Goal: Task Accomplishment & Management: Manage account settings

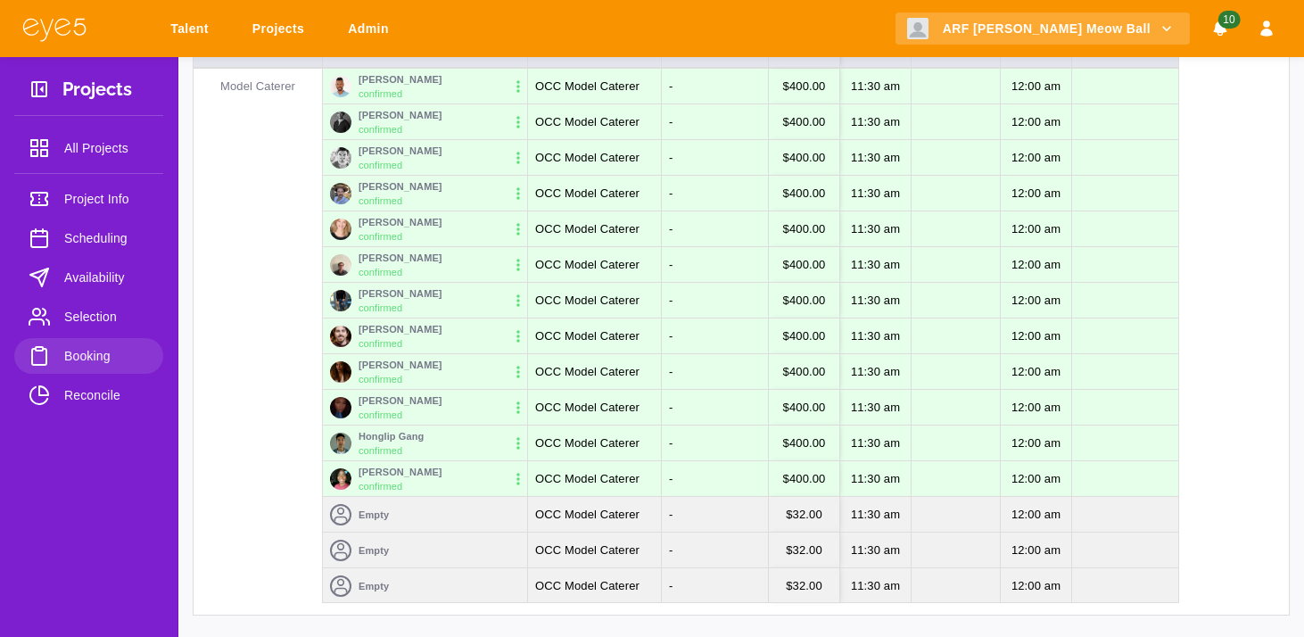
scroll to position [262, 0]
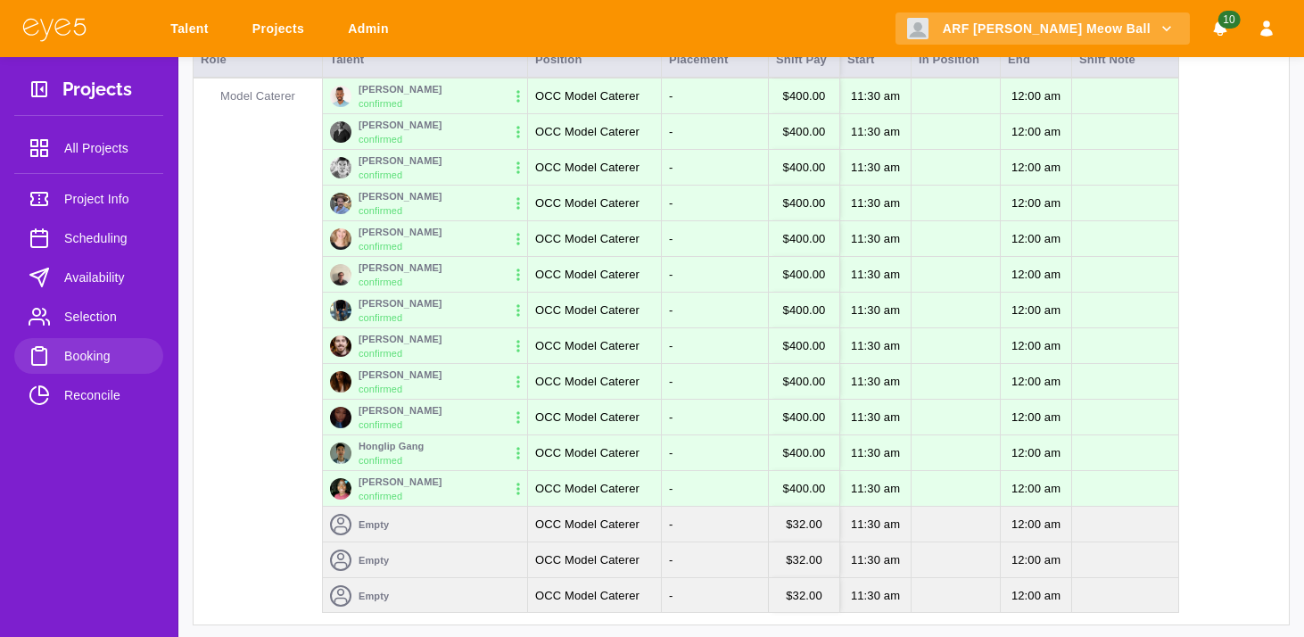
click at [341, 452] on img at bounding box center [340, 452] width 21 height 21
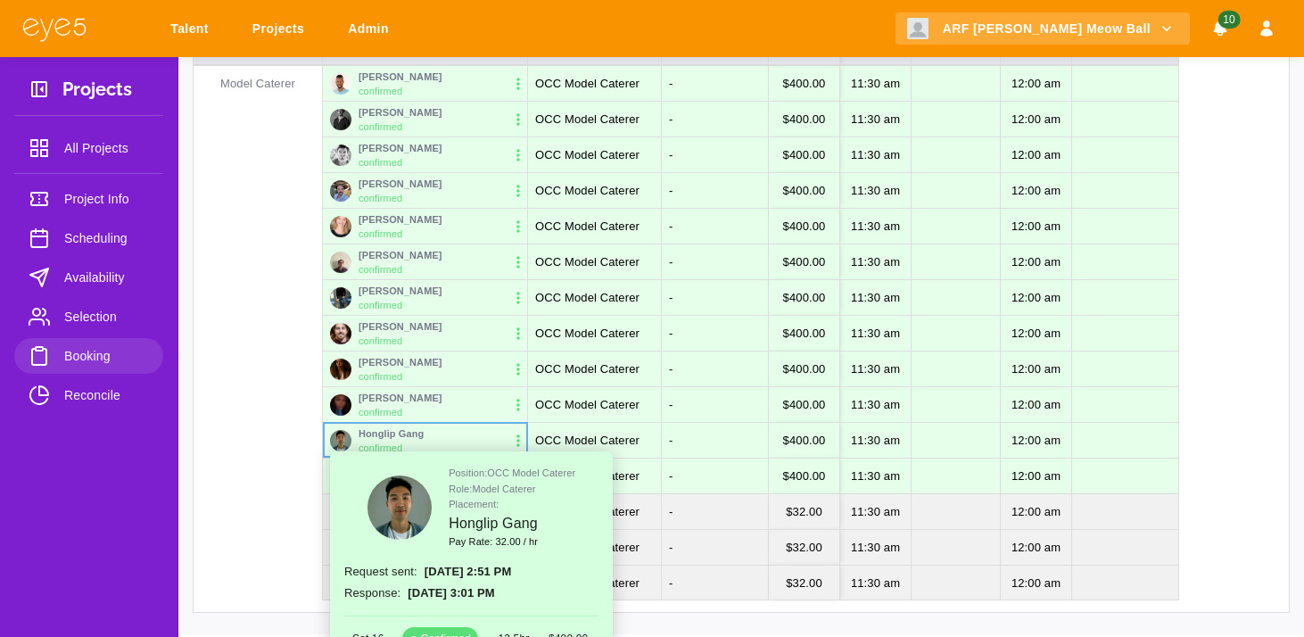
scroll to position [352, 0]
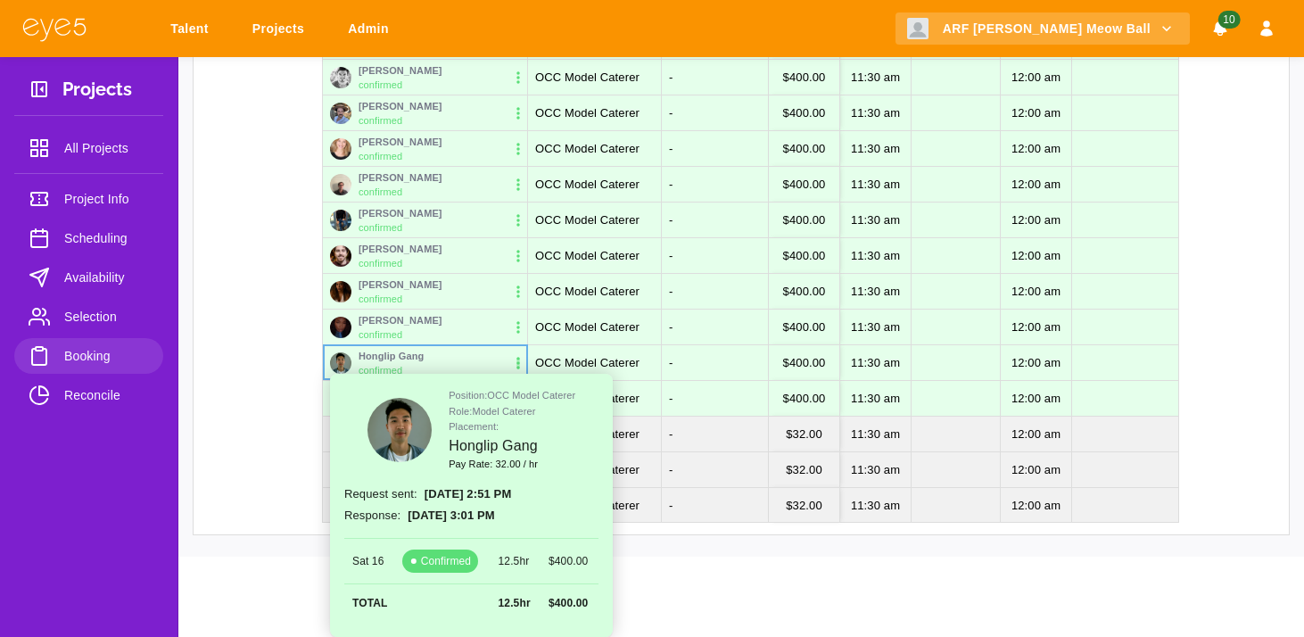
click at [525, 360] on icon "button" at bounding box center [518, 363] width 18 height 18
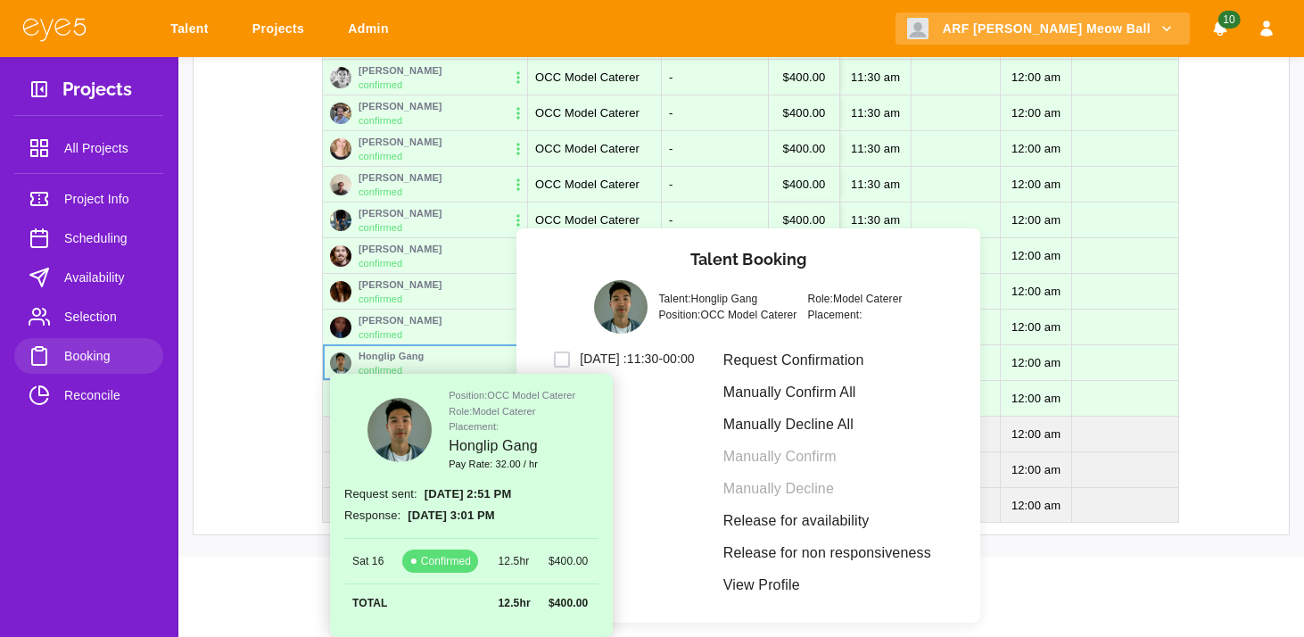
click at [790, 315] on p "Position: OCC Model Caterer" at bounding box center [727, 315] width 138 height 16
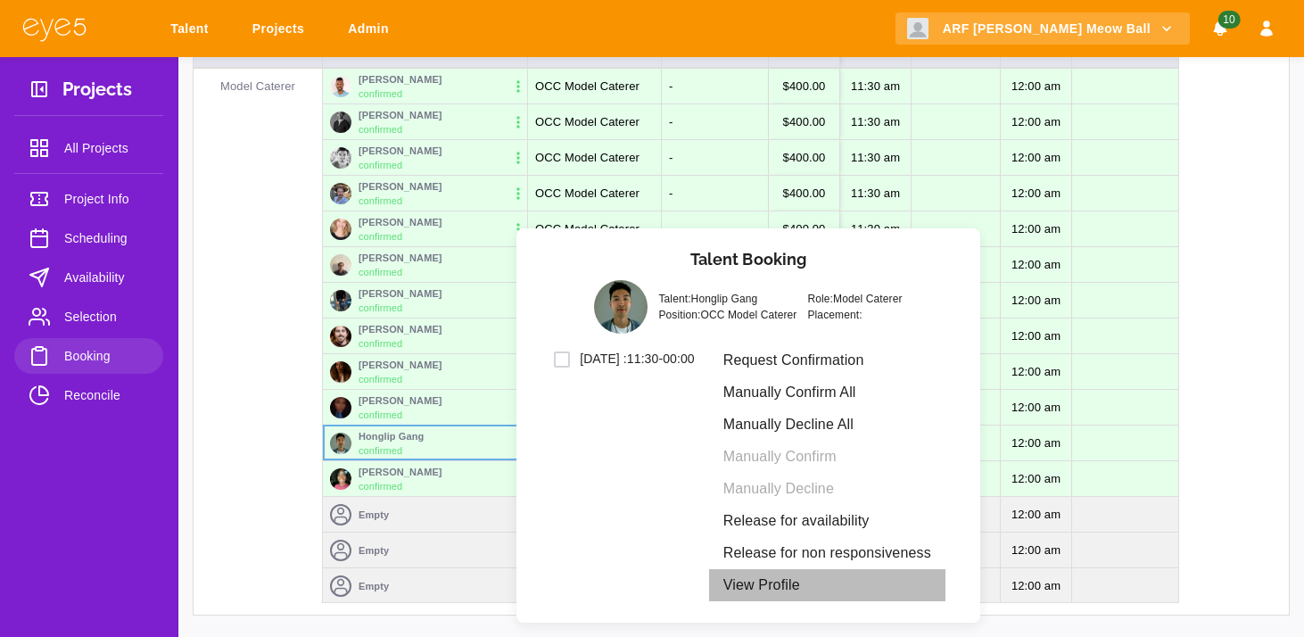
click at [779, 582] on li "View Profile" at bounding box center [827, 585] width 236 height 32
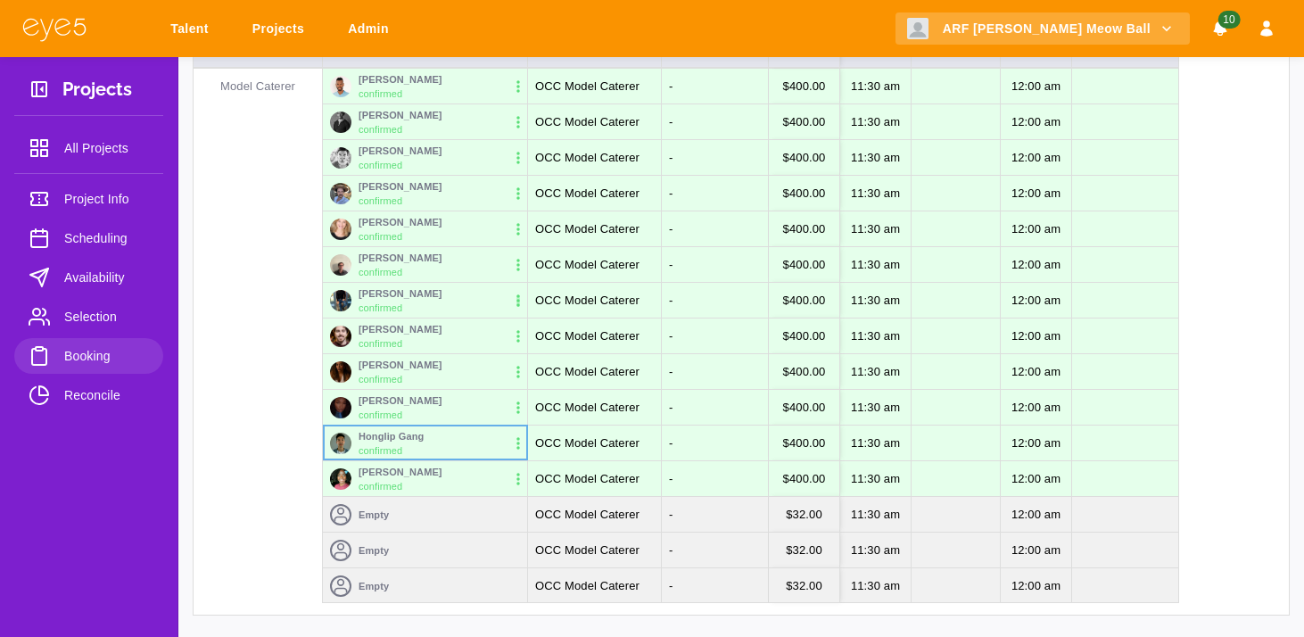
click at [515, 304] on icon "button" at bounding box center [518, 301] width 18 height 18
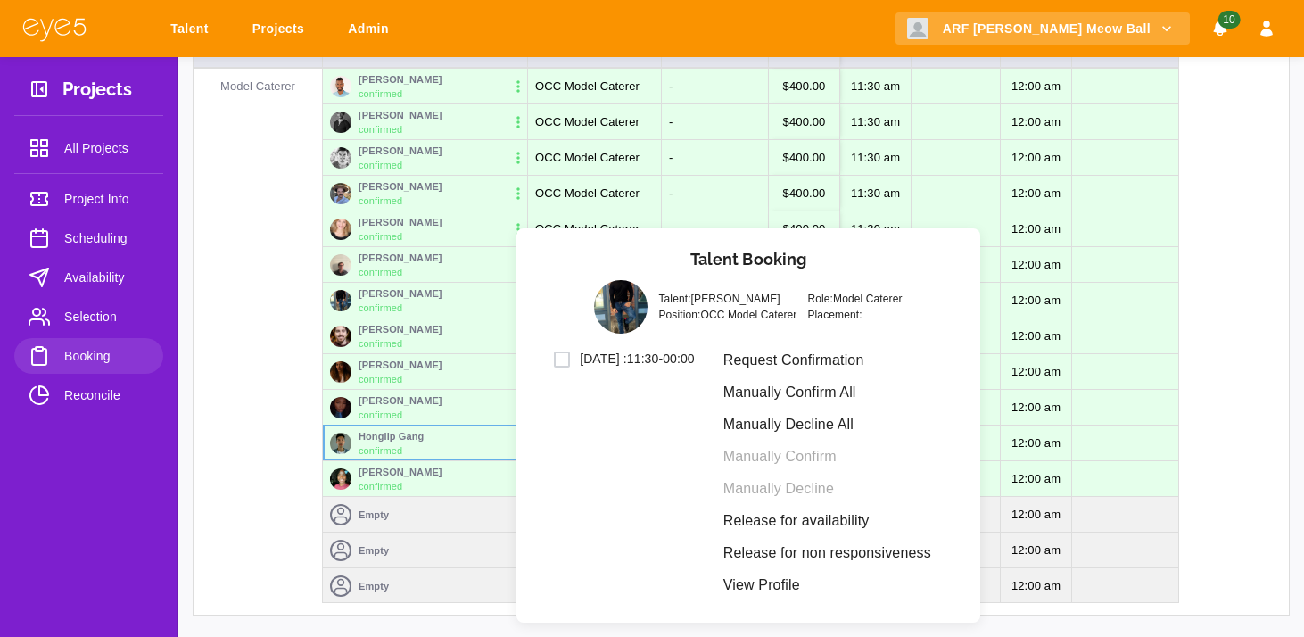
click at [788, 584] on li "View Profile" at bounding box center [827, 585] width 236 height 32
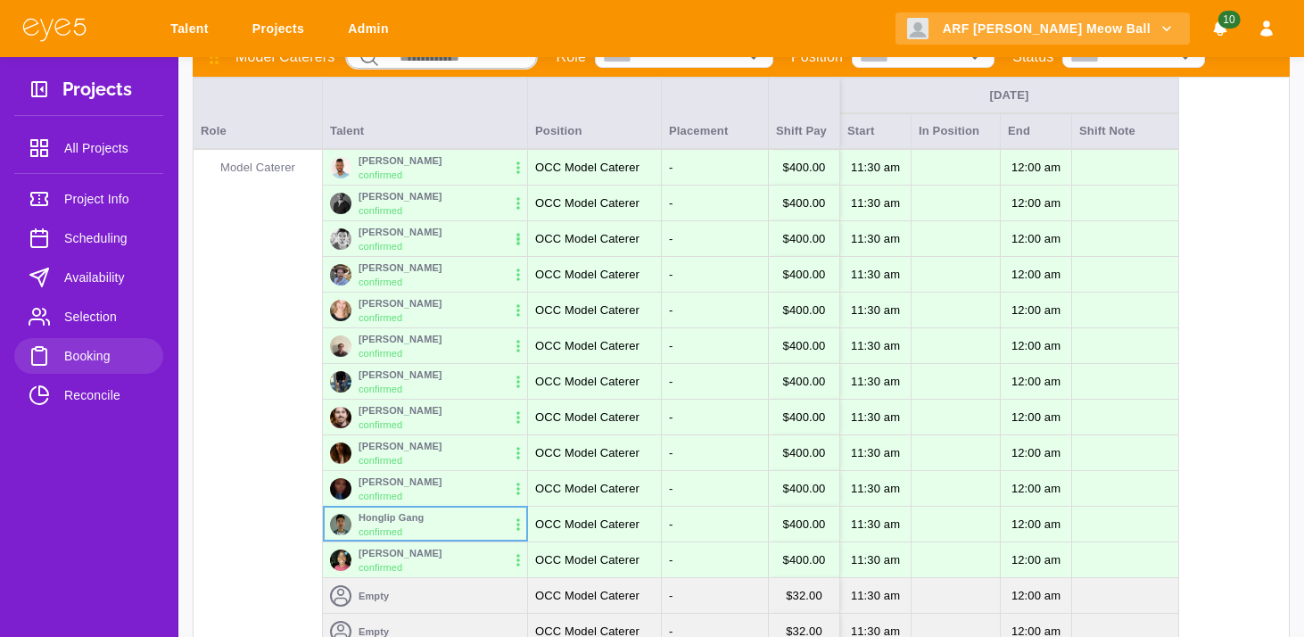
scroll to position [187, 0]
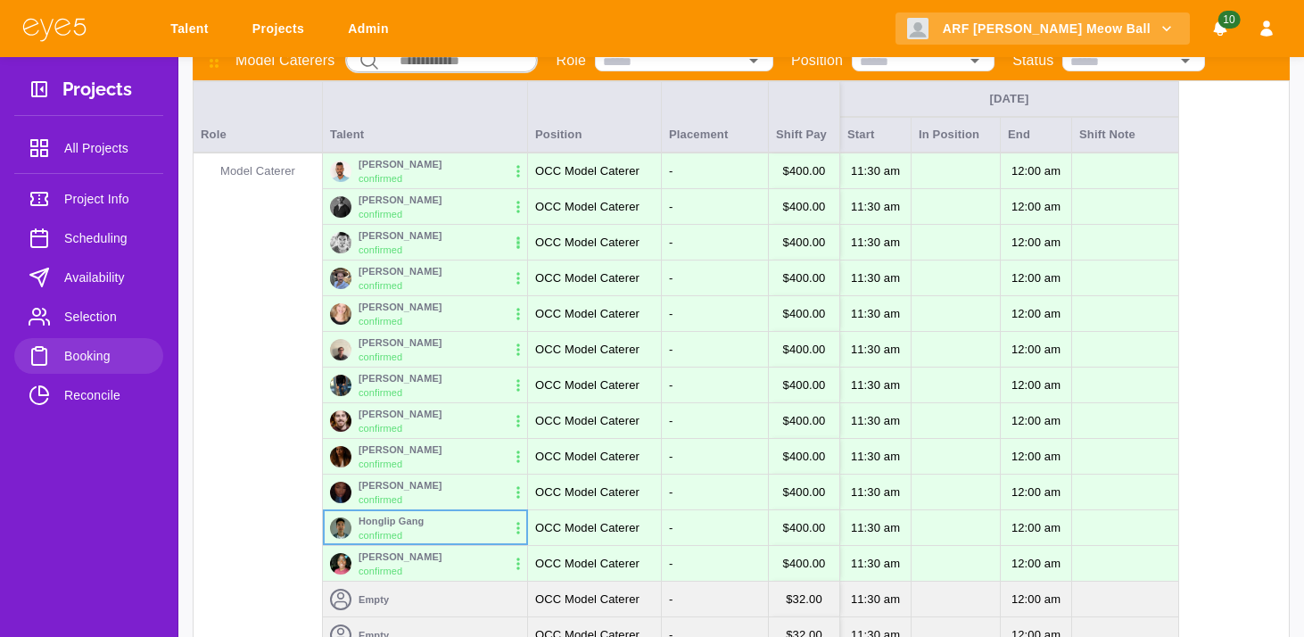
click at [516, 227] on div "Hever Rondon Confirmed" at bounding box center [425, 243] width 204 height 36
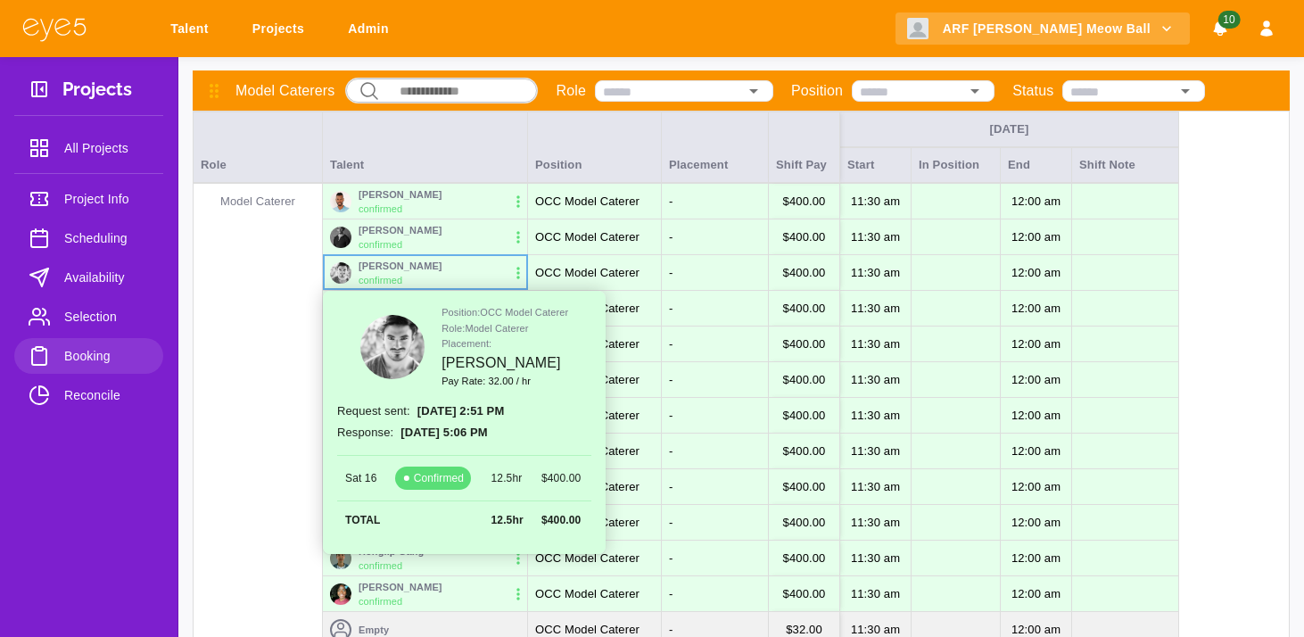
scroll to position [140, 0]
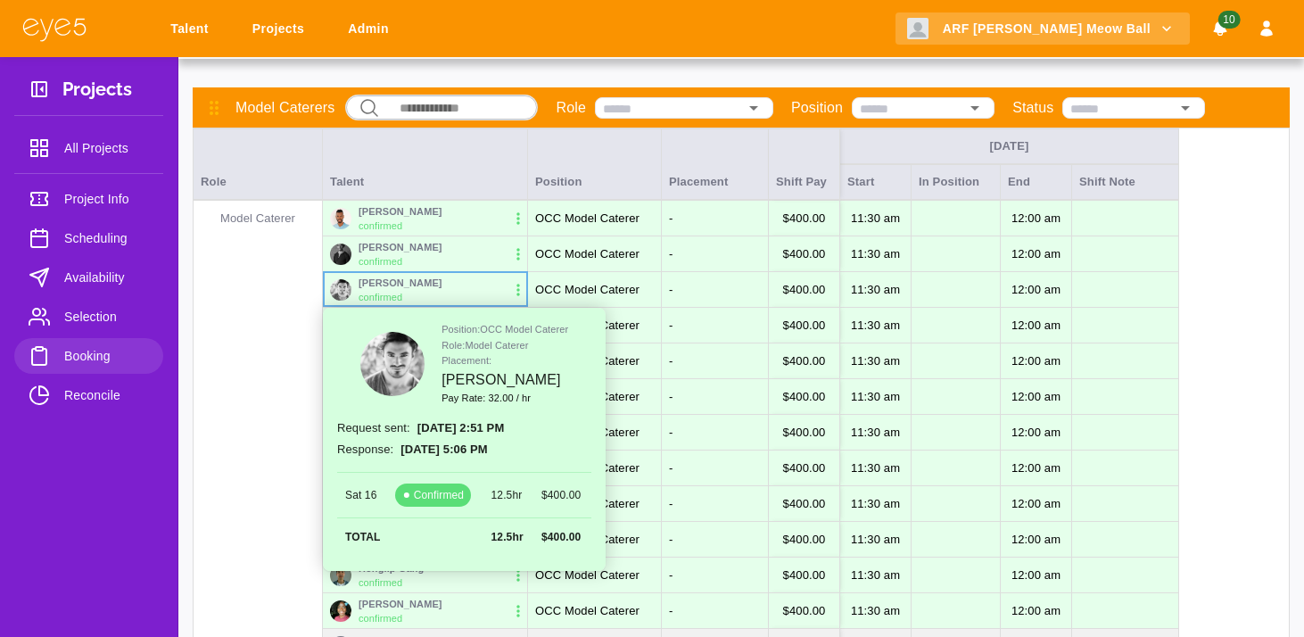
click at [450, 259] on div "Ilya Avezbakiyev Confirmed" at bounding box center [425, 254] width 204 height 36
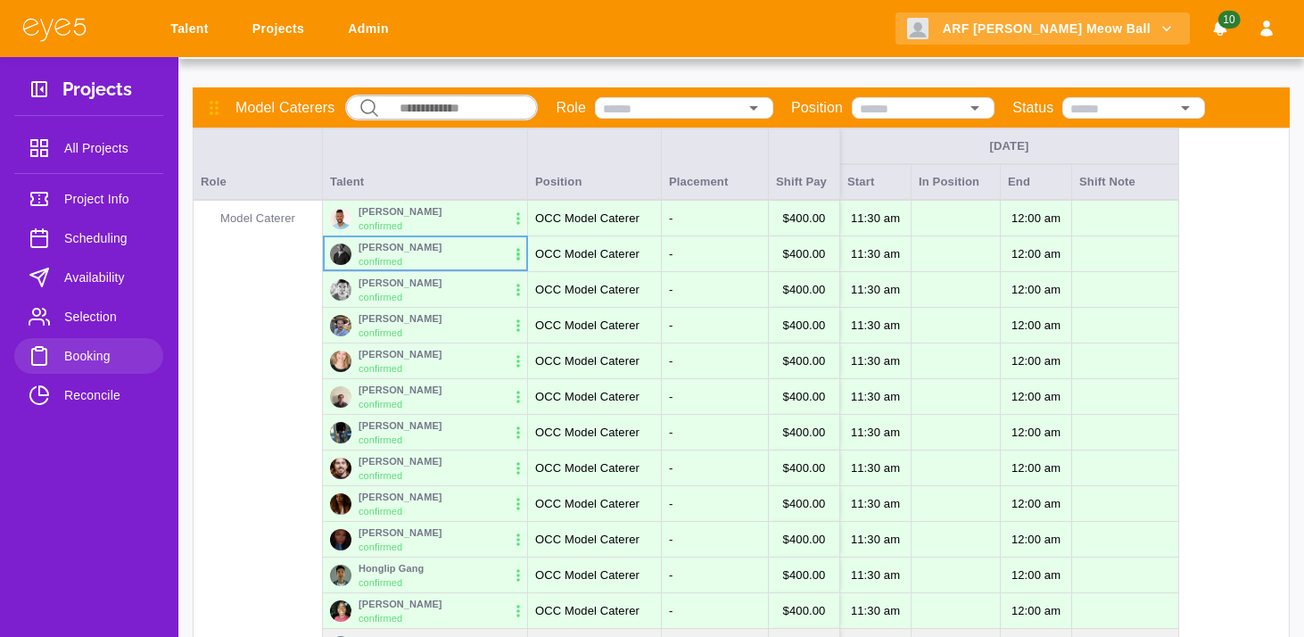
click at [518, 253] on icon "button" at bounding box center [517, 254] width 3 height 12
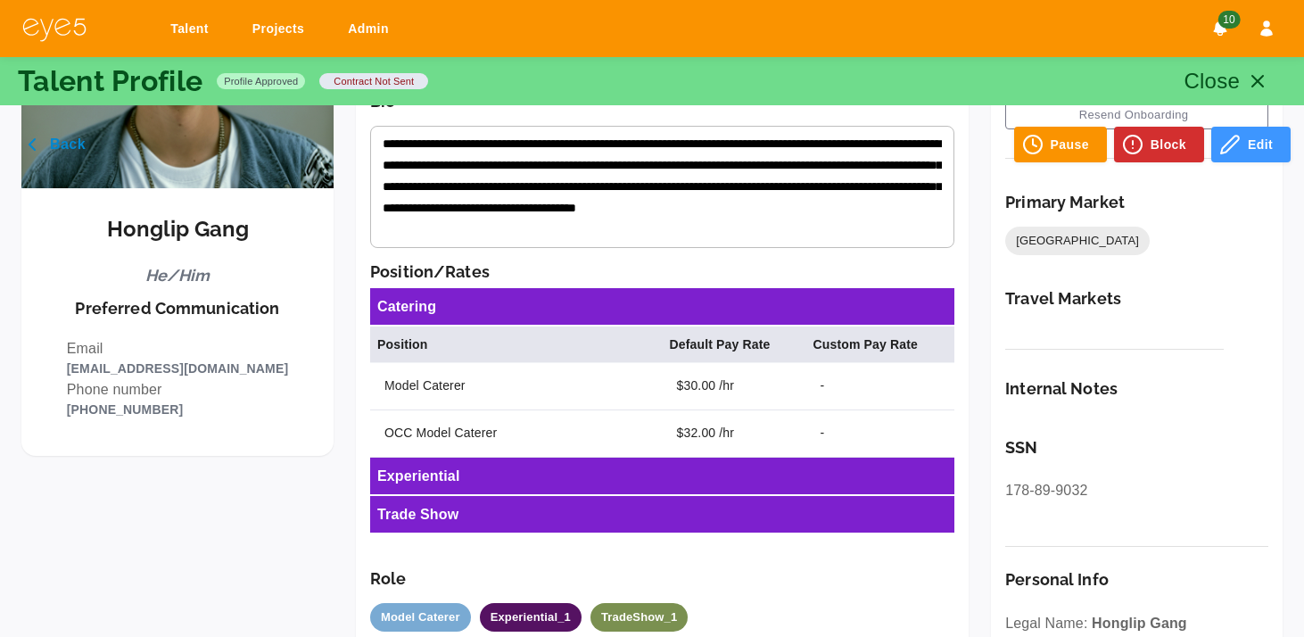
scroll to position [286, 0]
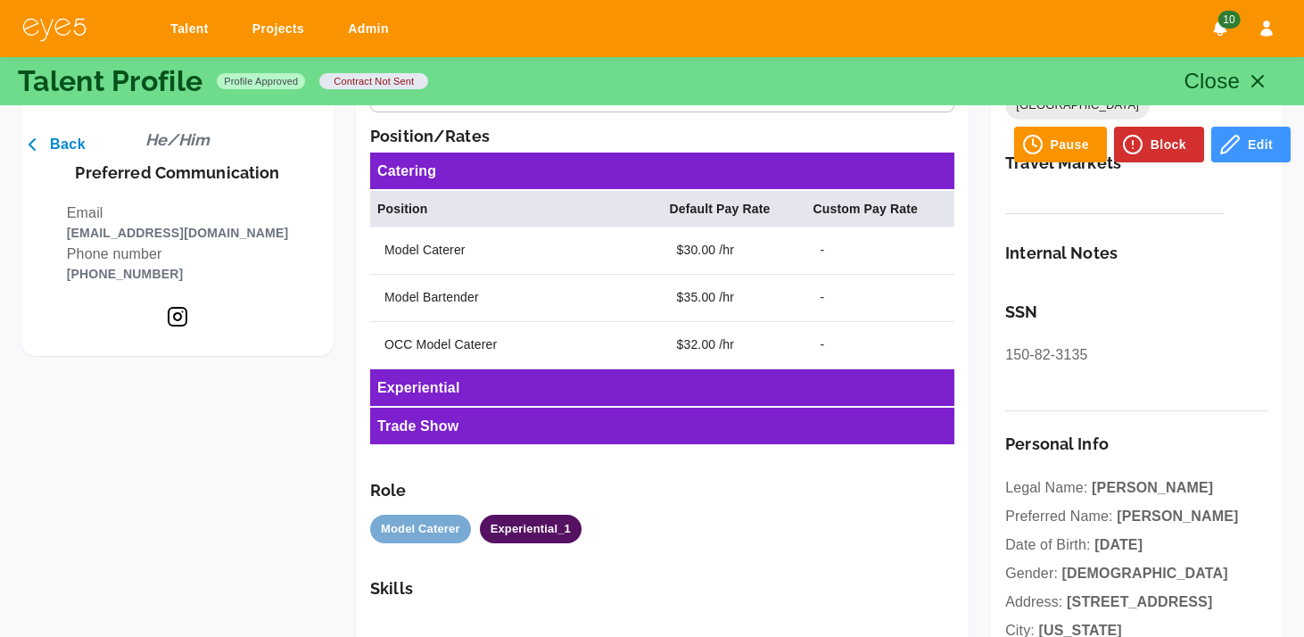
scroll to position [423, 0]
